Goal: Task Accomplishment & Management: Manage account settings

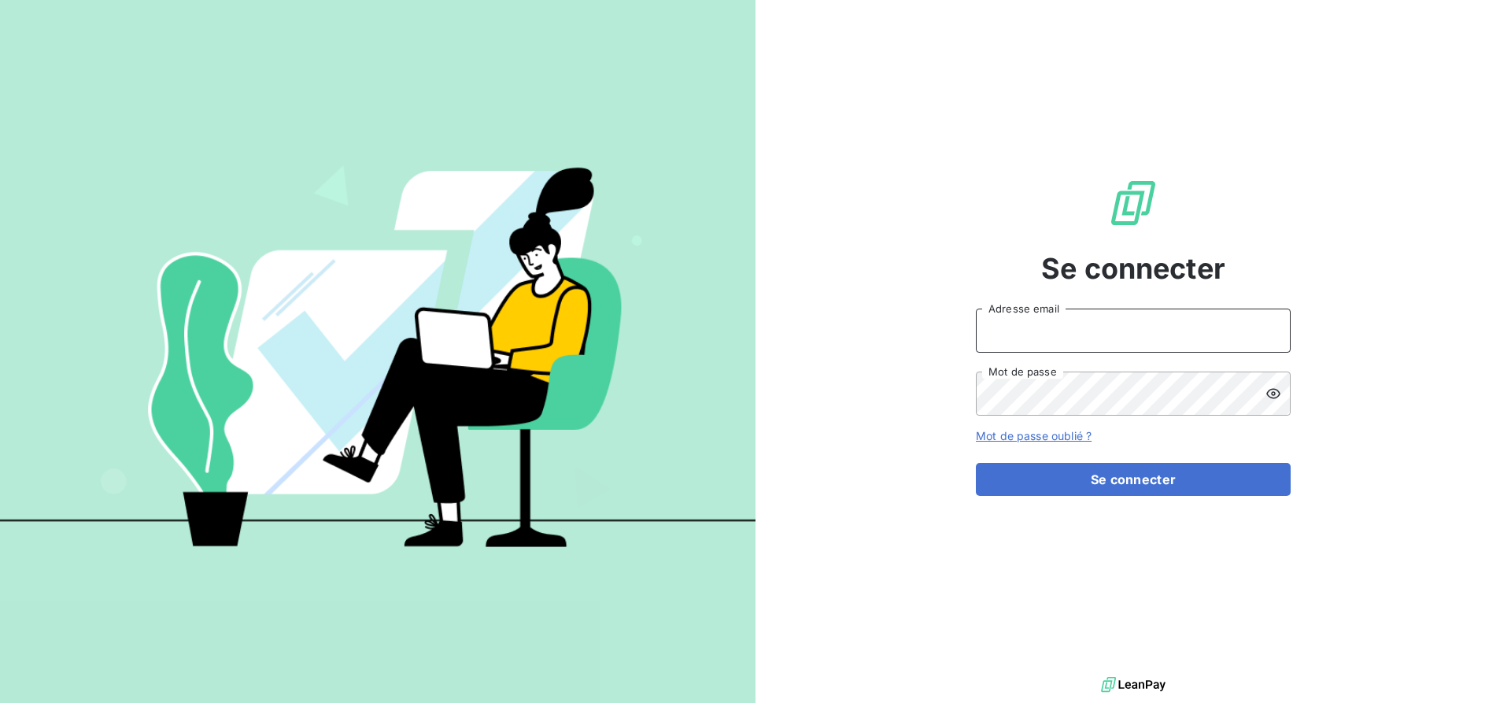
click at [1029, 337] on input "Adresse email" at bounding box center [1133, 331] width 315 height 44
type input "jeremie.brundet@hogrefe.fr"
click at [976, 463] on button "Se connecter" at bounding box center [1133, 479] width 315 height 33
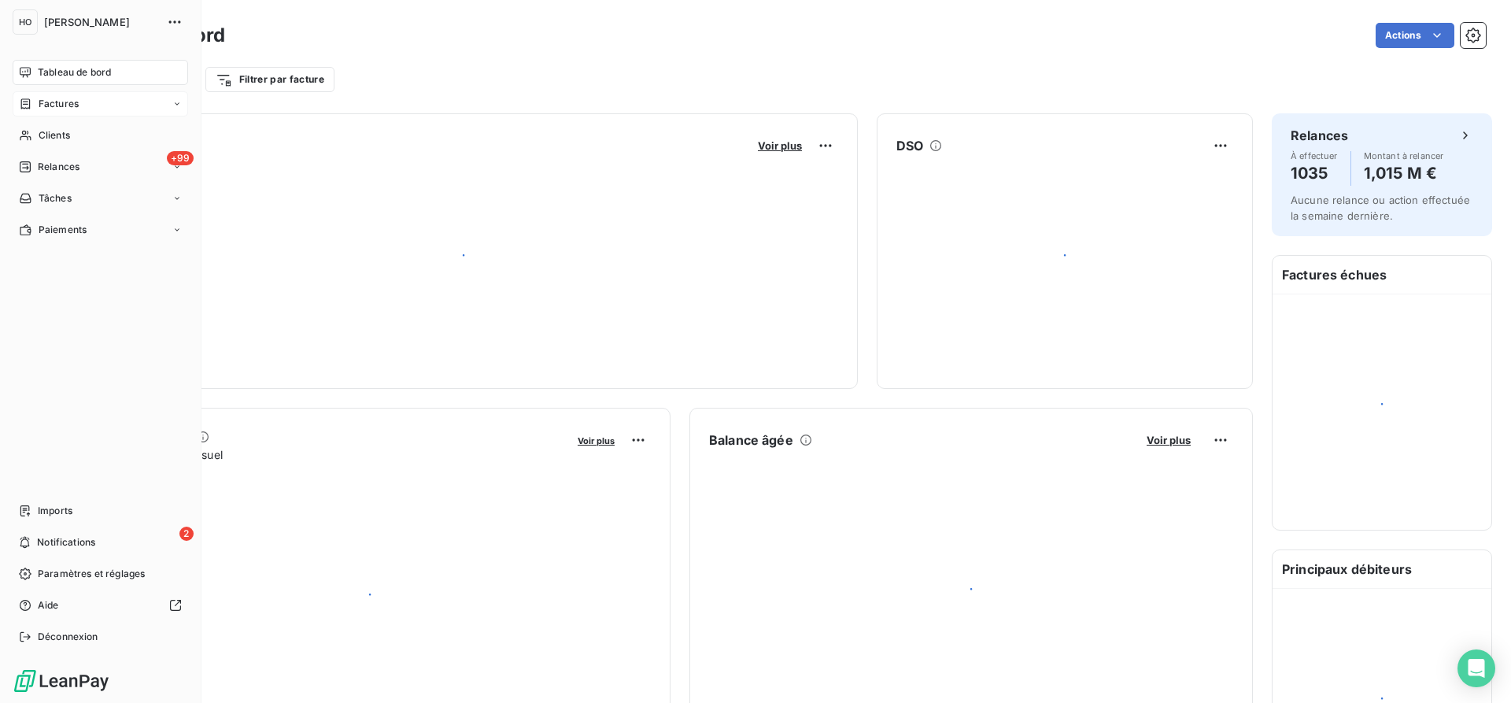
click at [65, 103] on span "Factures" at bounding box center [59, 104] width 40 height 14
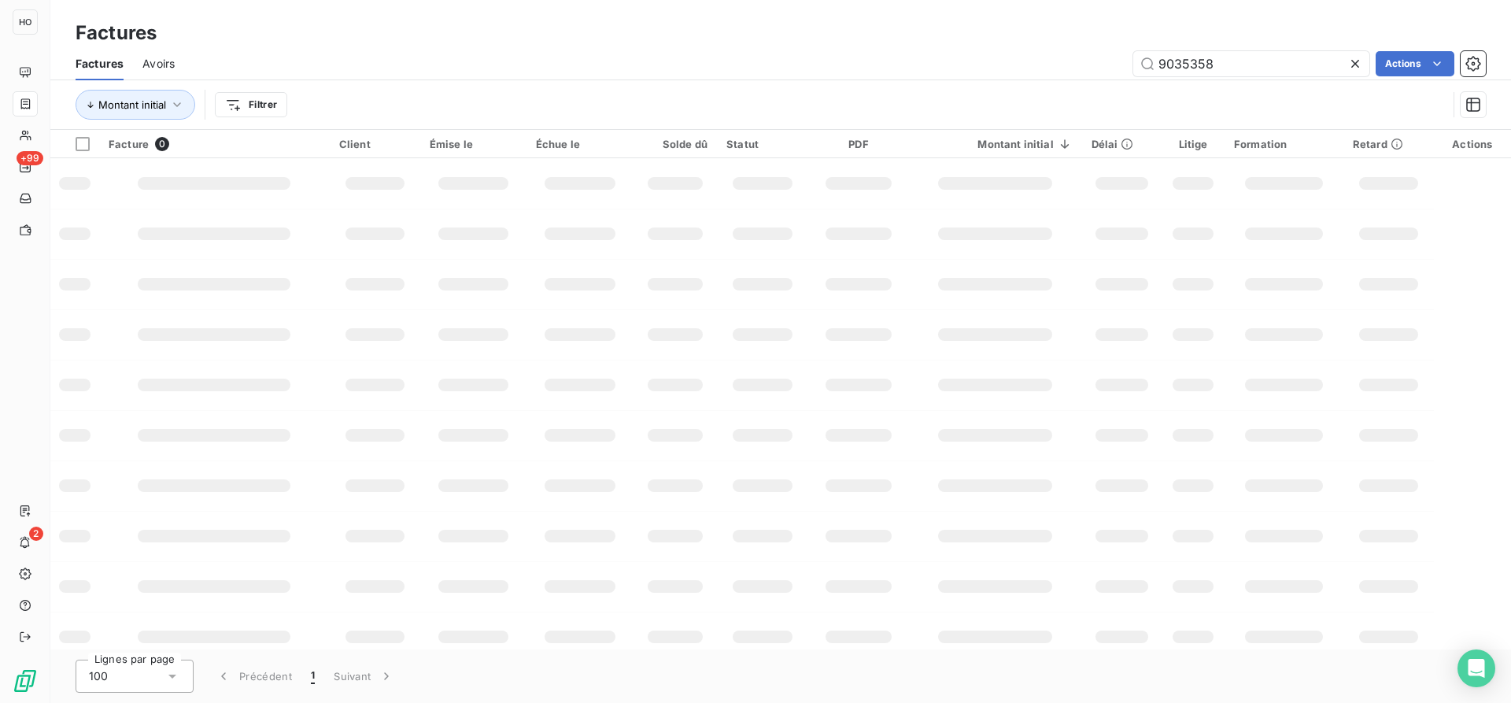
drag, startPoint x: 1233, startPoint y: 61, endPoint x: 1060, endPoint y: 56, distance: 173.2
click at [1060, 56] on div "9035358 Actions" at bounding box center [840, 63] width 1292 height 25
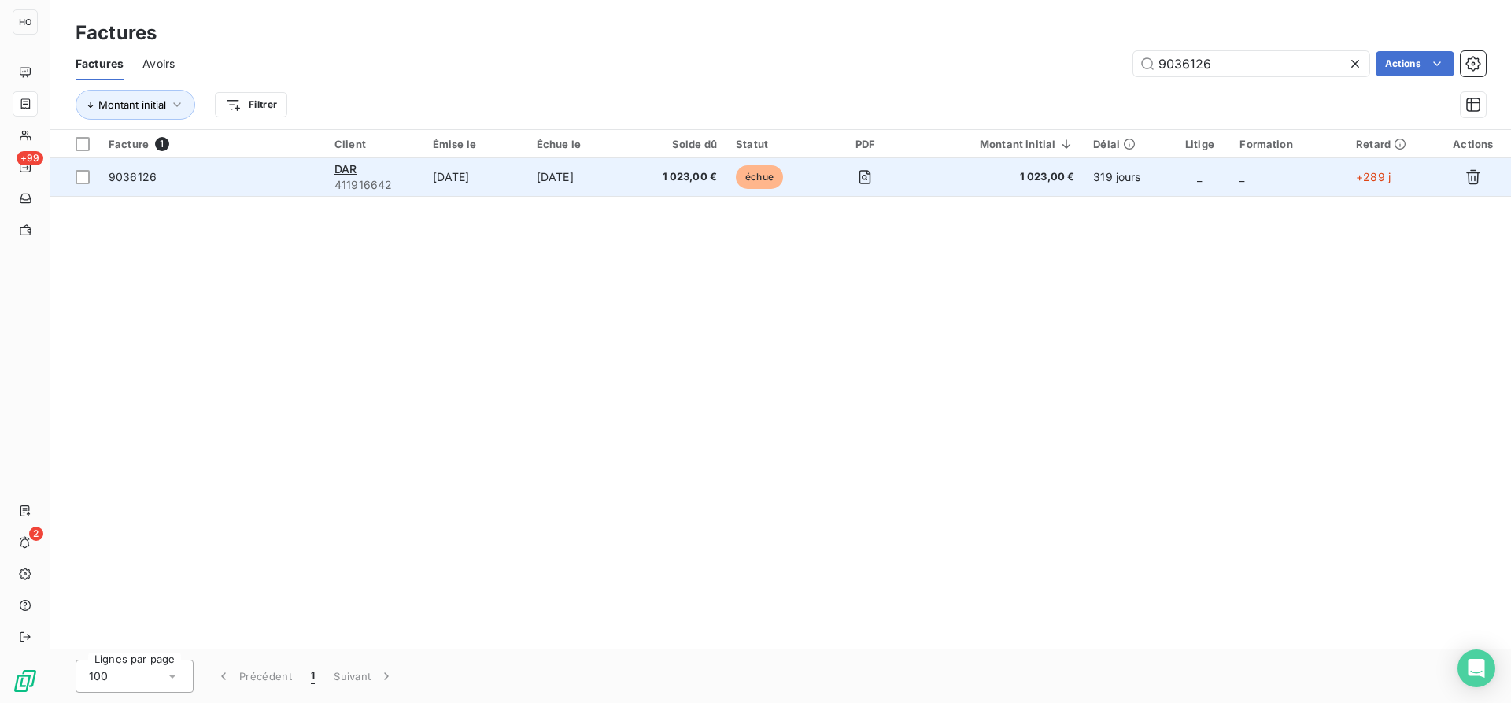
type input "9036126"
click at [485, 174] on td "[DATE]" at bounding box center [475, 177] width 104 height 38
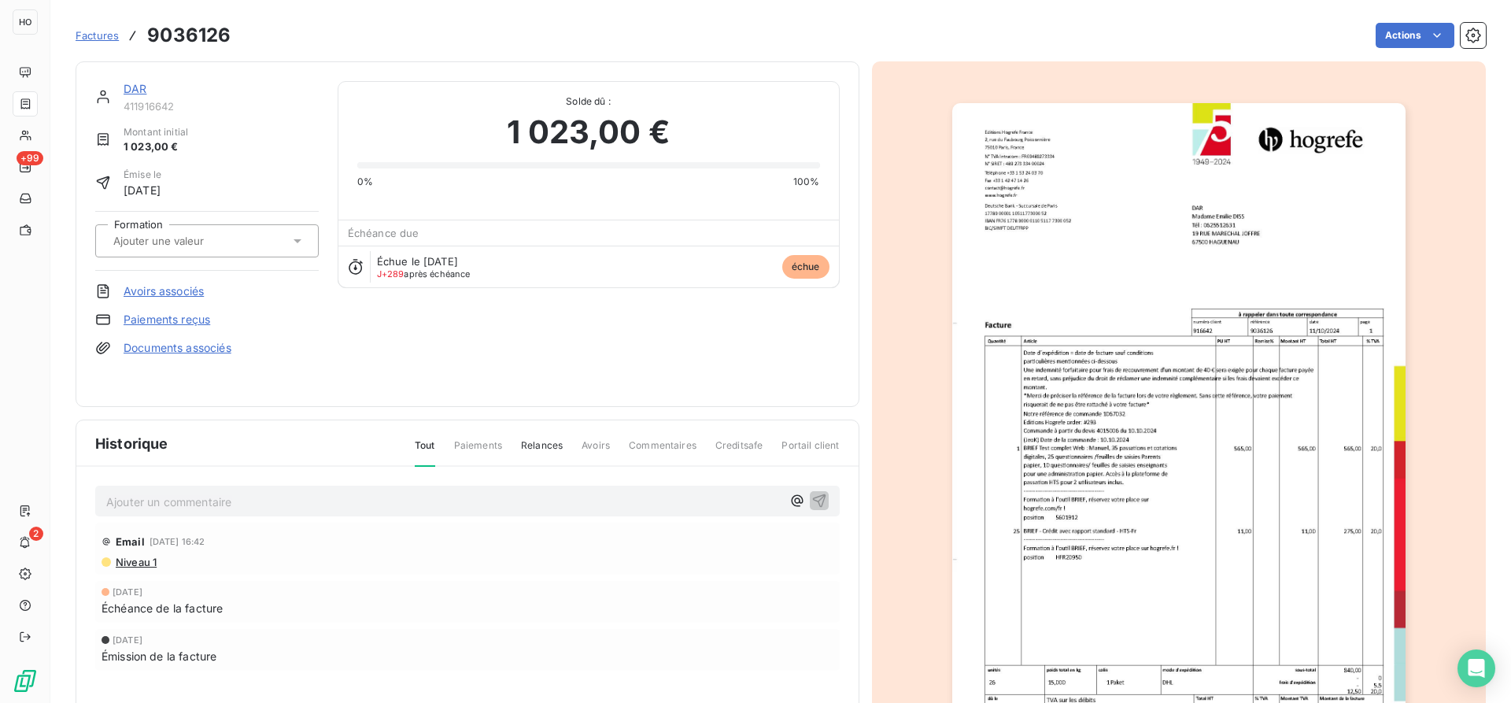
click at [1221, 292] on img "button" at bounding box center [1178, 423] width 453 height 641
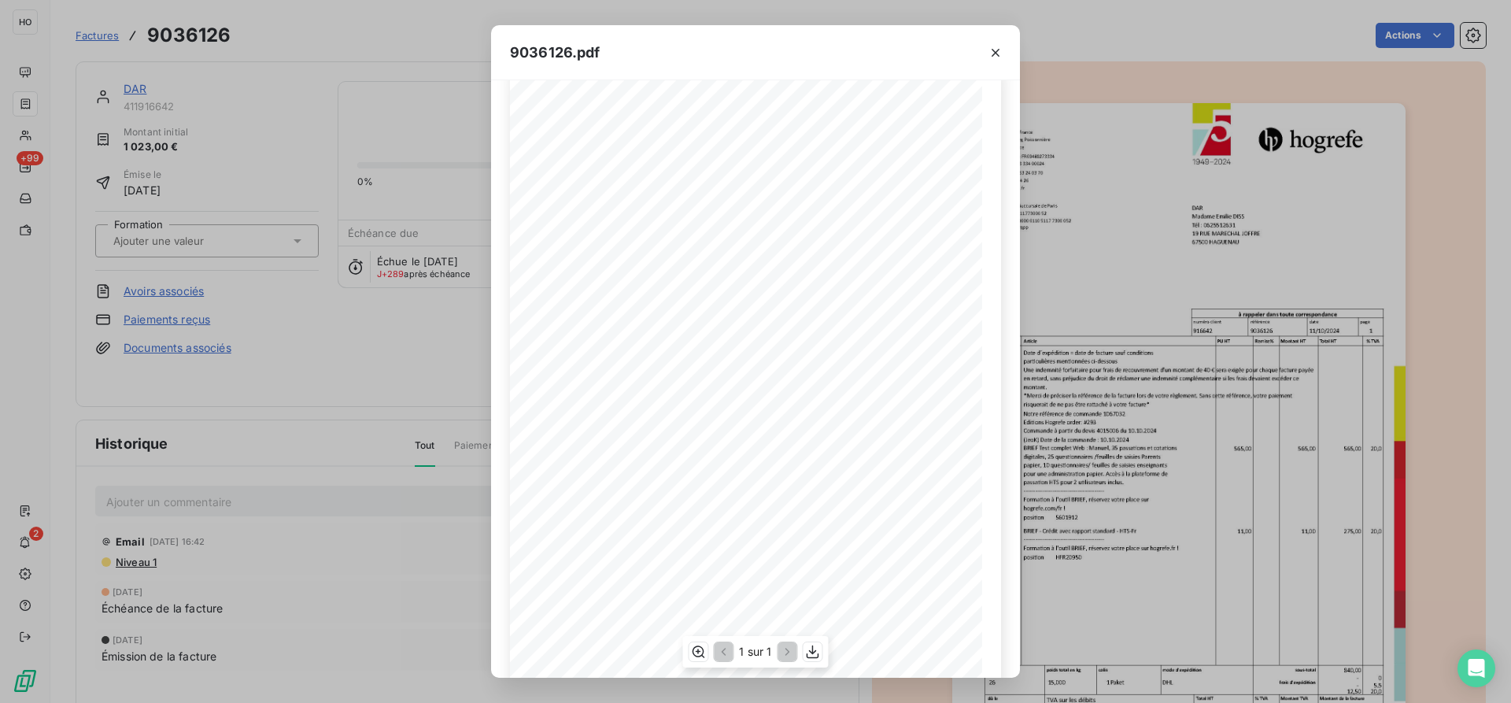
scroll to position [108, 0]
click at [837, 227] on span "9036126" at bounding box center [841, 229] width 22 height 6
click at [843, 278] on span "en retard, sans préjudice du droit de réclamer une indemnité complémentaire si …" at bounding box center [738, 278] width 289 height 6
click at [830, 230] on span "9036126" at bounding box center [841, 229] width 22 height 6
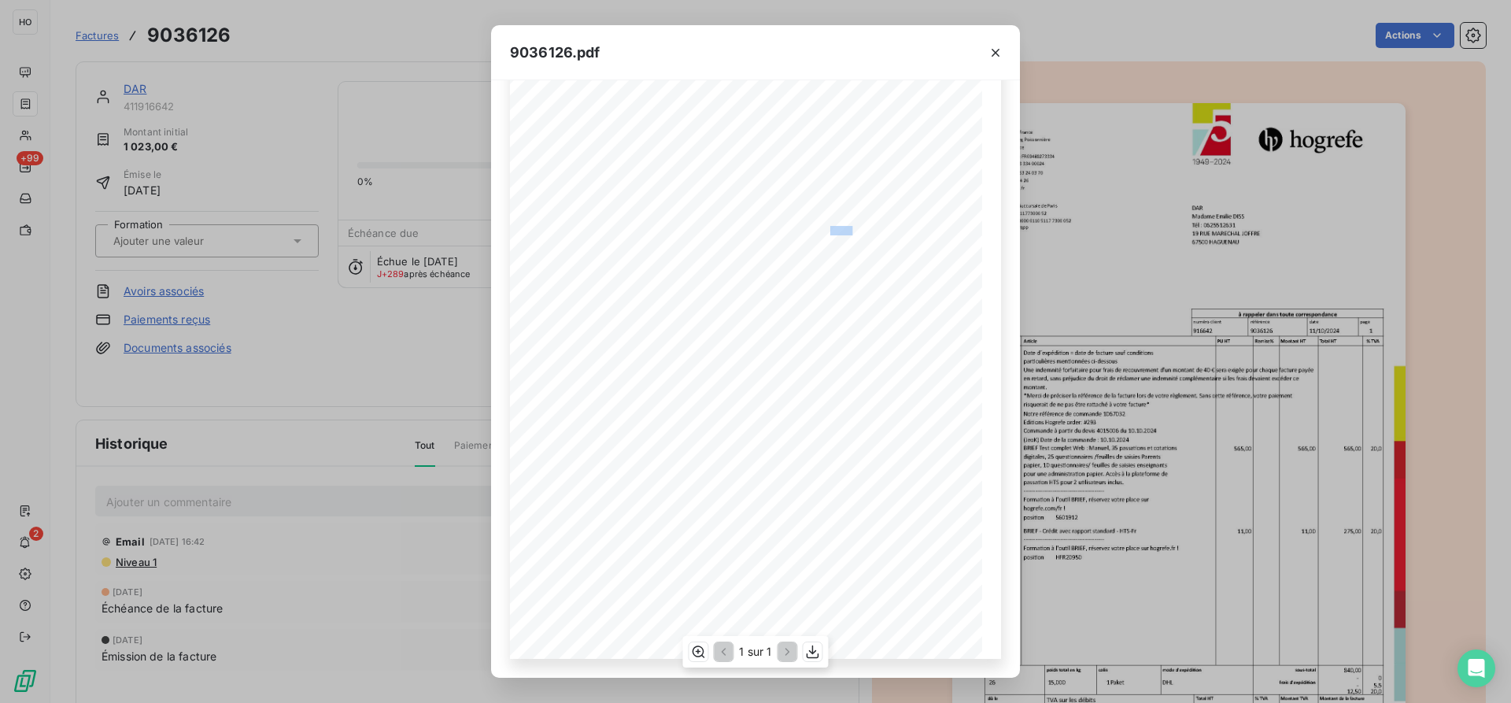
click at [830, 230] on span "9036126" at bounding box center [841, 229] width 22 height 6
copy span "9036126"
click at [1085, 315] on div "9036126.pdf DAR Madame [PERSON_NAME] Tél : 0625512631 [STREET_ADDRESS] Editons …" at bounding box center [755, 351] width 1511 height 703
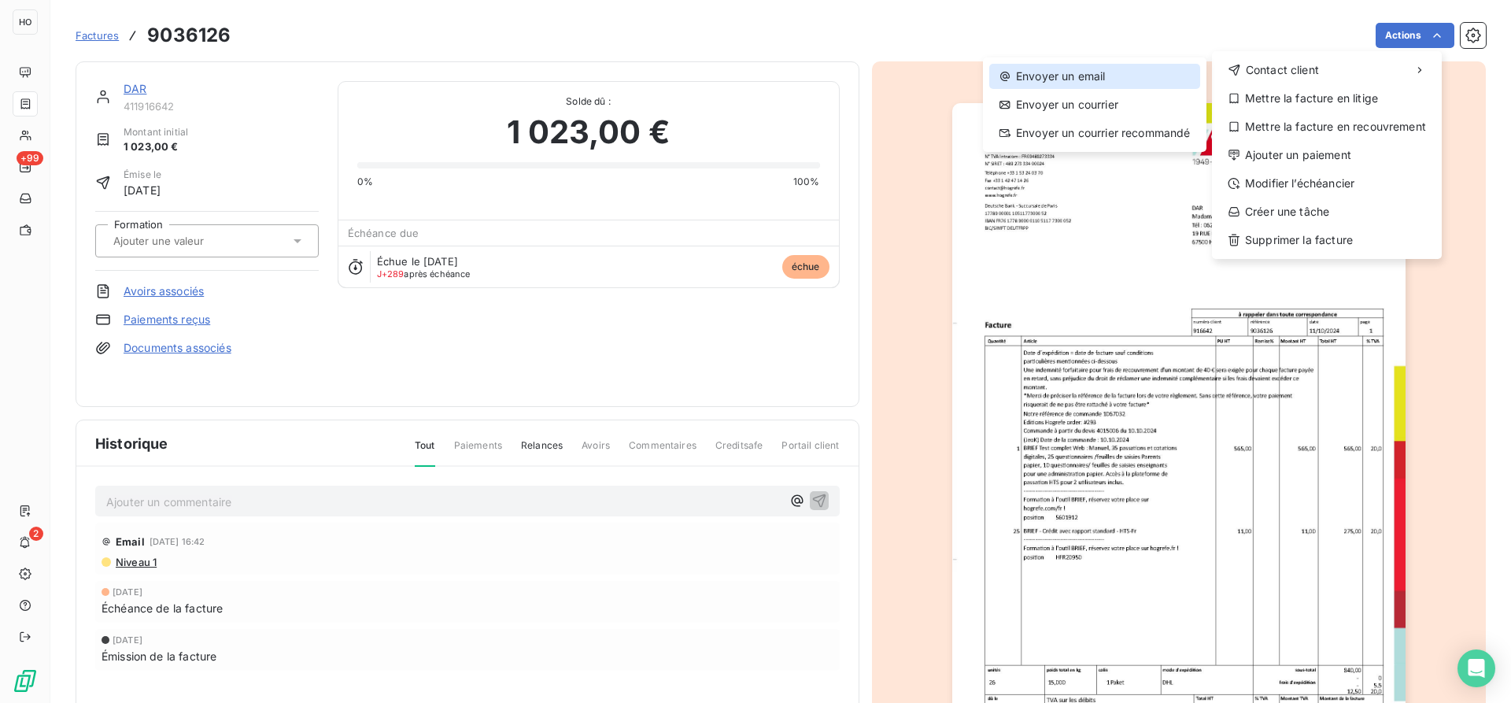
click at [1105, 84] on div "Envoyer un email" at bounding box center [1094, 76] width 211 height 25
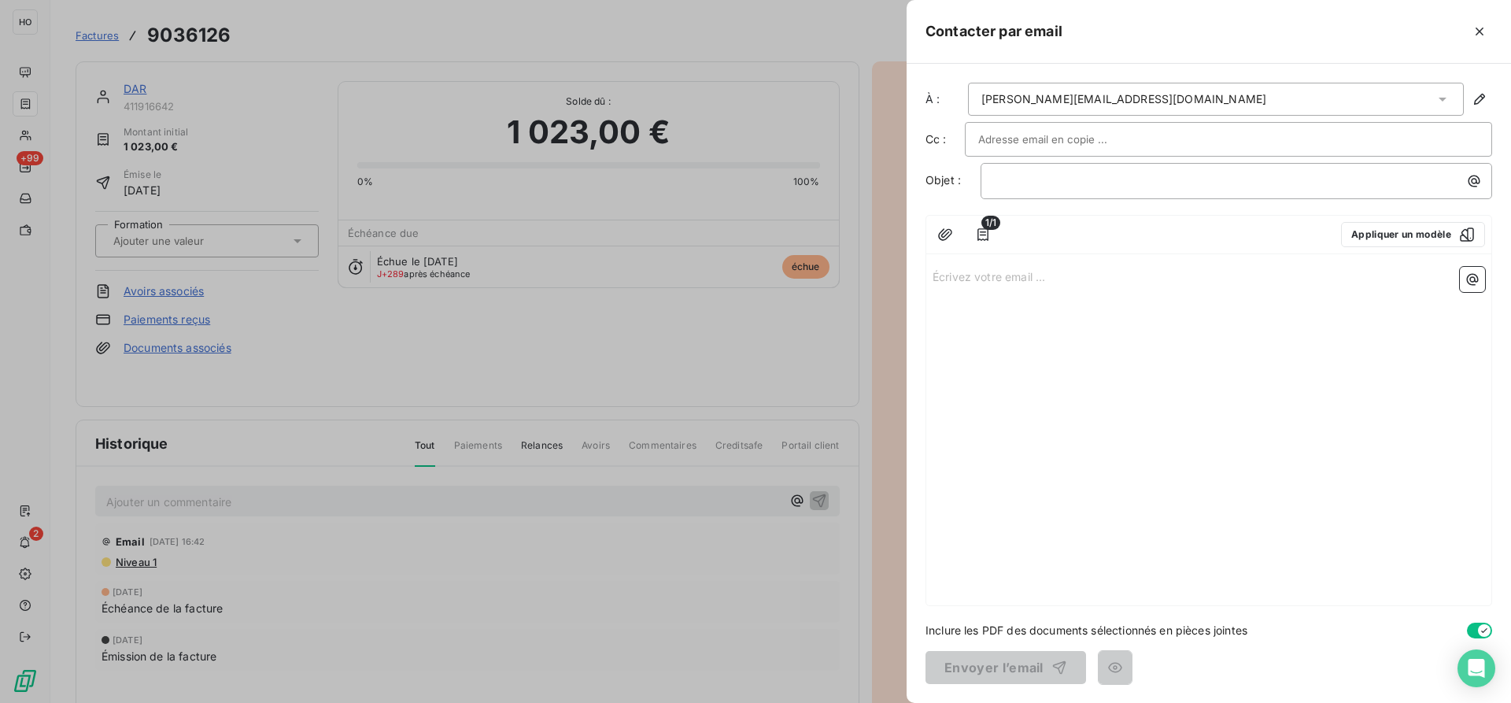
click at [1125, 96] on div "[PERSON_NAME][EMAIL_ADDRESS][DOMAIN_NAME]" at bounding box center [1216, 99] width 496 height 33
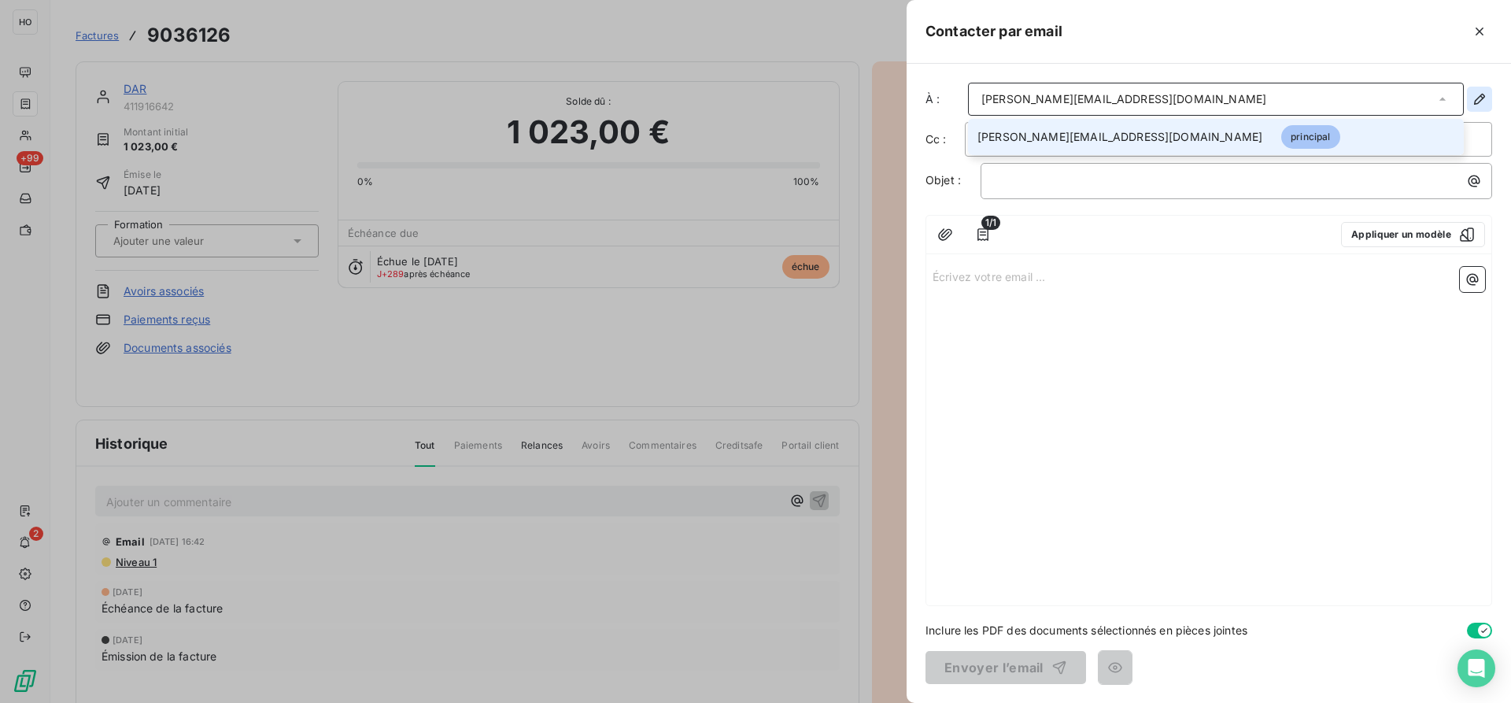
click at [1483, 99] on icon "button" at bounding box center [1479, 99] width 11 height 11
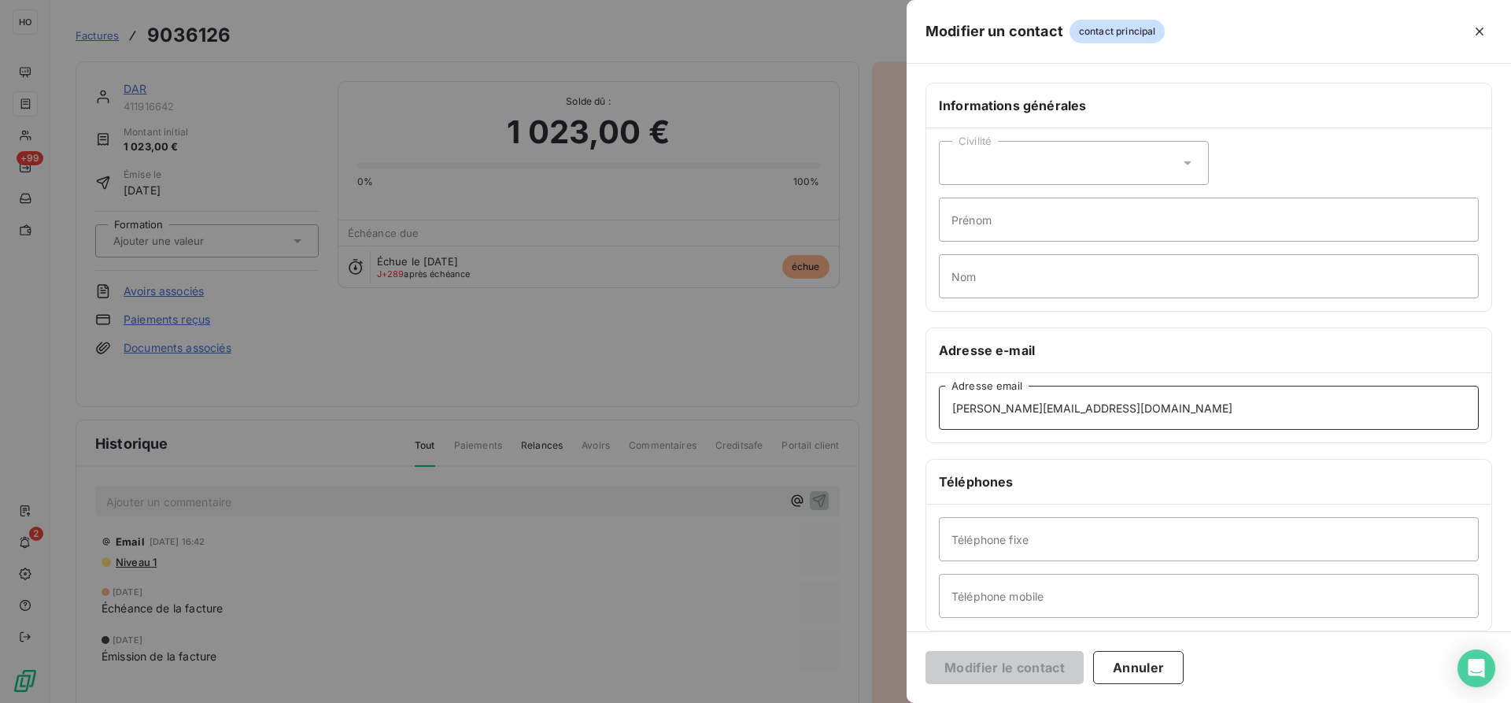
drag, startPoint x: 1093, startPoint y: 412, endPoint x: 879, endPoint y: 413, distance: 214.1
click at [879, 702] on div "Modifier un contact contact principal Informations générales Civilité Prénom No…" at bounding box center [755, 703] width 1511 height 0
click at [791, 345] on div at bounding box center [755, 351] width 1511 height 703
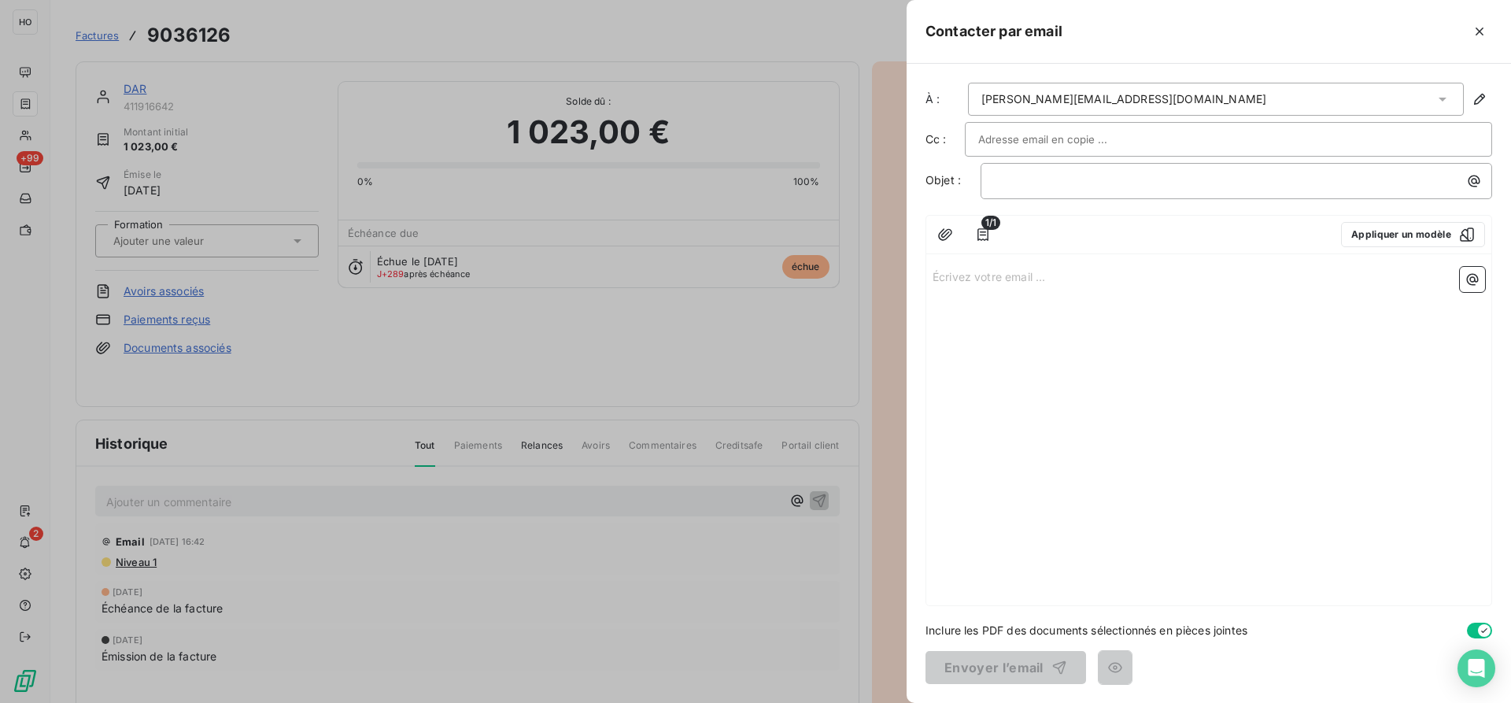
click at [312, 556] on div at bounding box center [755, 351] width 1511 height 703
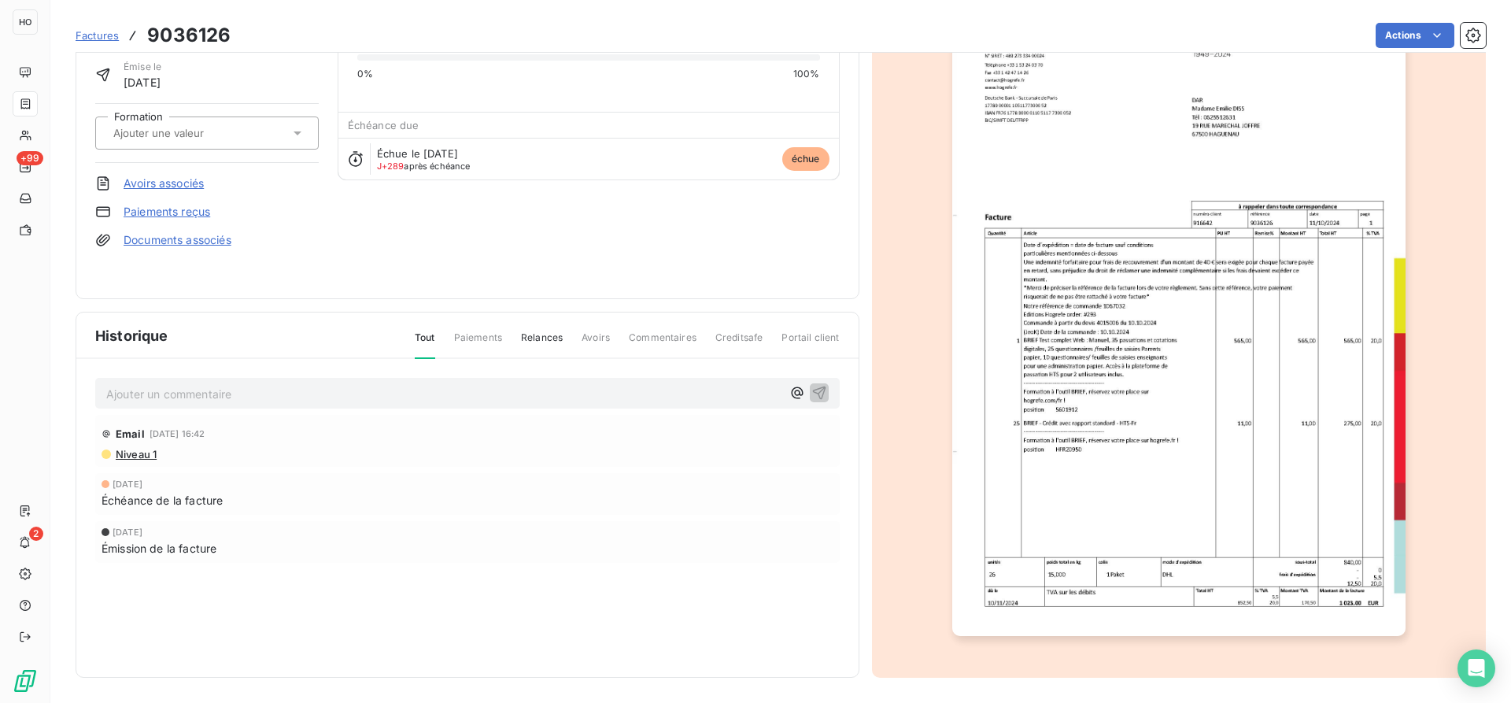
scroll to position [0, 0]
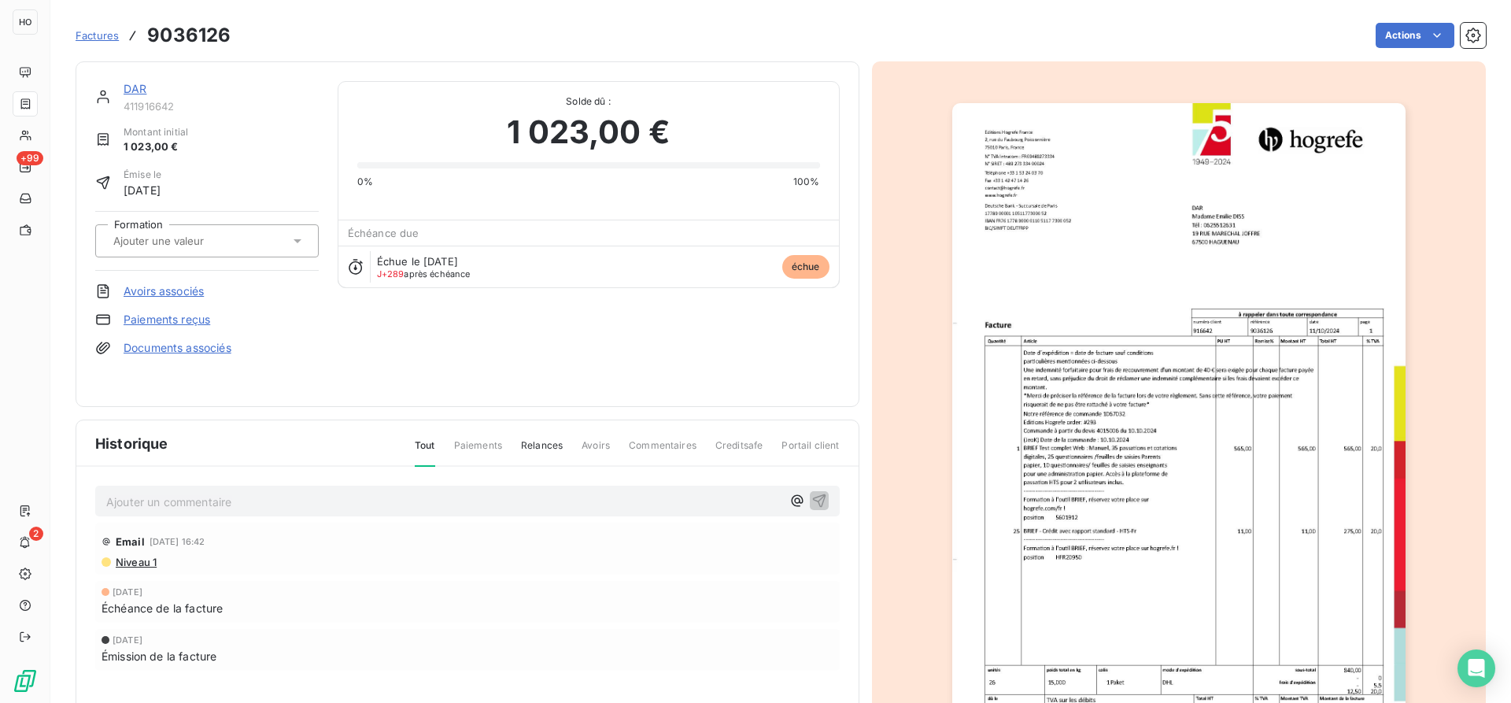
click at [87, 31] on span "Factures" at bounding box center [97, 35] width 43 height 13
